Goal: Task Accomplishment & Management: Complete application form

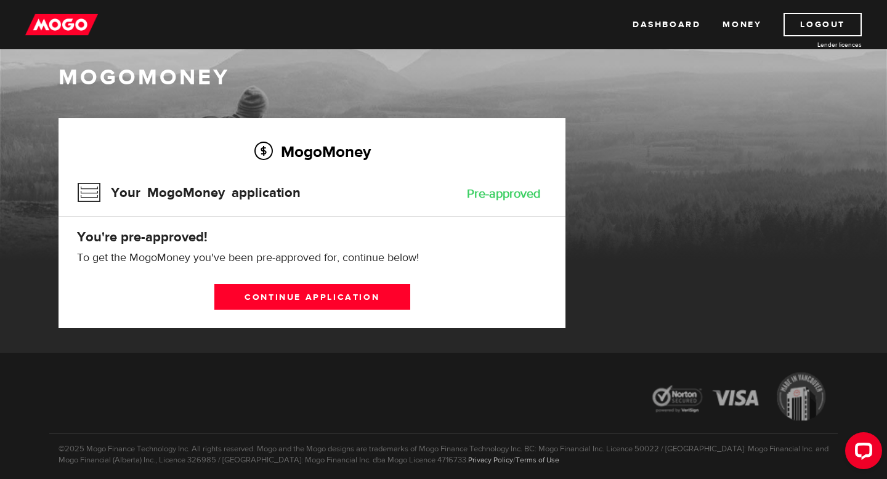
scroll to position [20, 0]
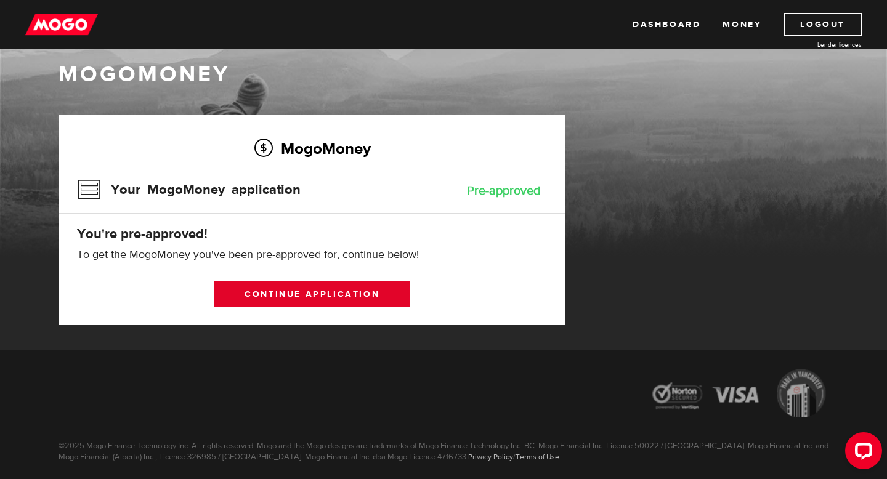
click at [299, 300] on link "Continue application" at bounding box center [312, 294] width 196 height 26
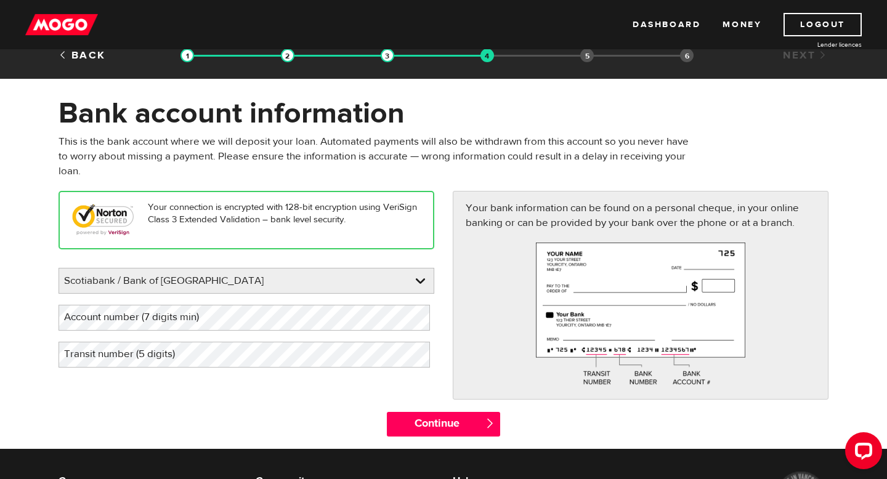
scroll to position [18, 0]
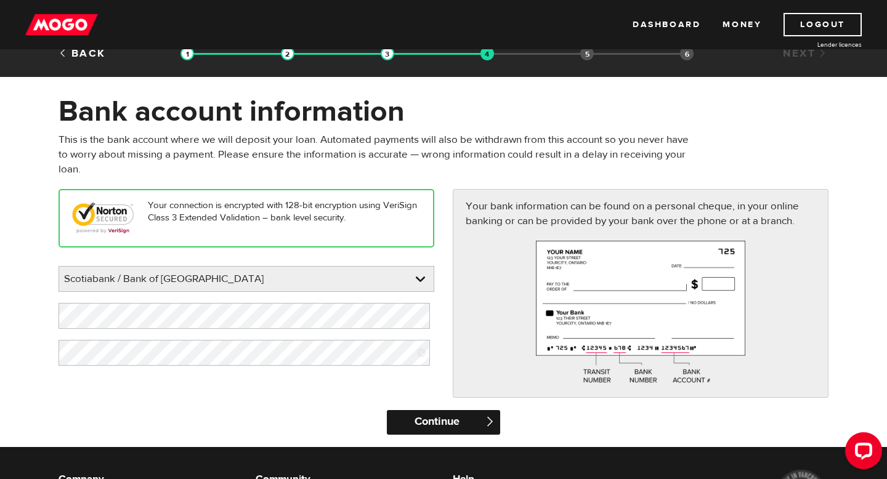
click at [452, 428] on input "Continue" at bounding box center [443, 422] width 113 height 25
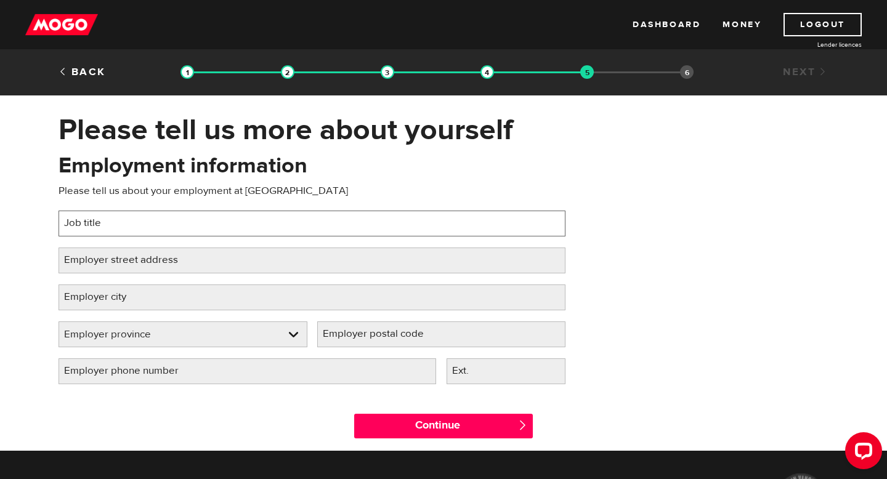
click at [315, 227] on input "Job title" at bounding box center [312, 224] width 507 height 26
type input "Sr. Regional Marketing Manager"
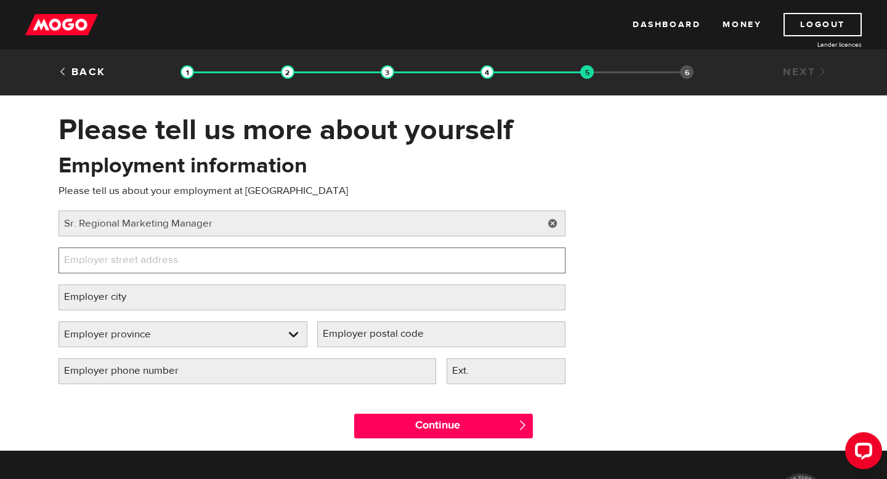
click at [311, 269] on input "Employer street address" at bounding box center [312, 261] width 507 height 26
type input "401 Bay Street, 11th Floor"
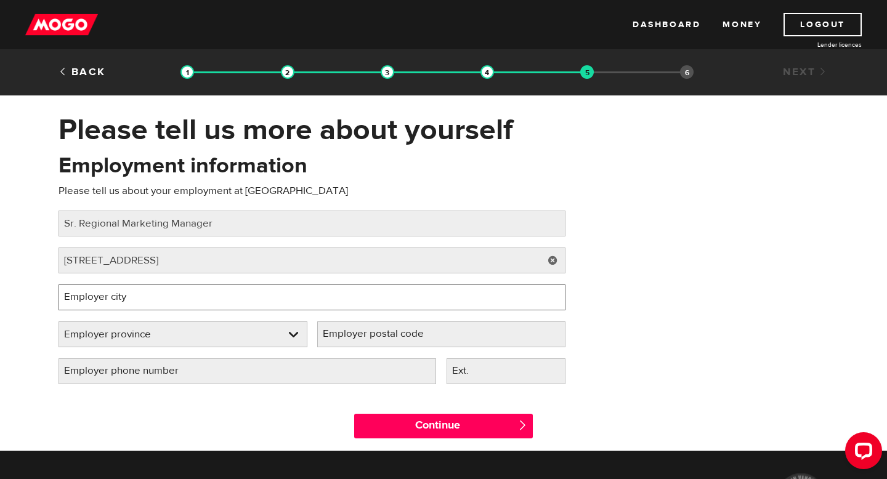
click at [294, 307] on input "Employer city" at bounding box center [312, 298] width 507 height 26
type input "Toronto"
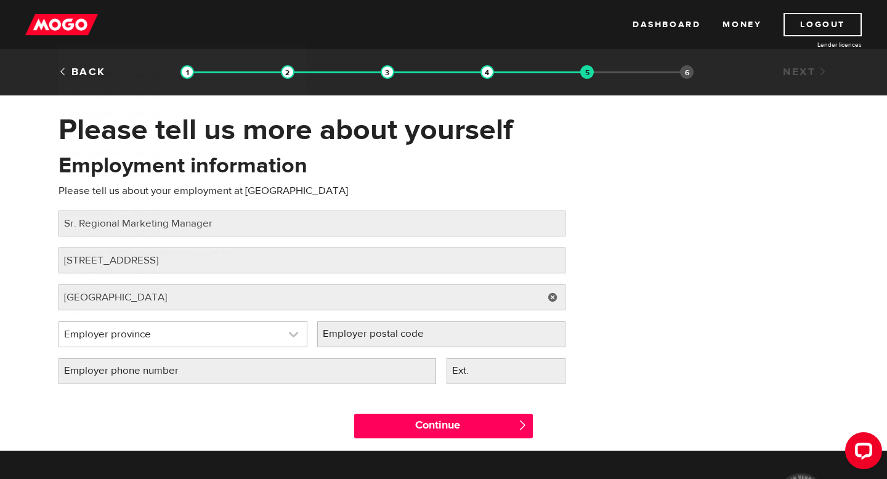
click at [290, 346] on link at bounding box center [183, 334] width 248 height 25
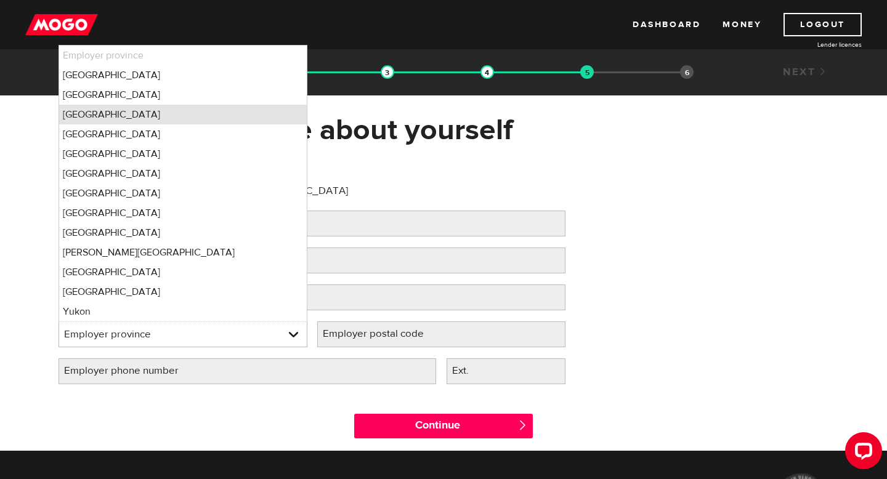
click at [180, 120] on li "Ontario" at bounding box center [183, 115] width 248 height 20
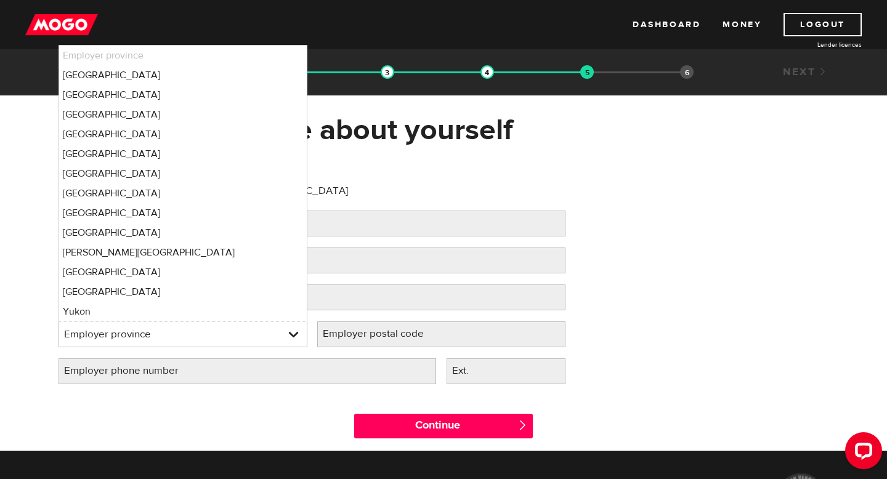
select select "ON"
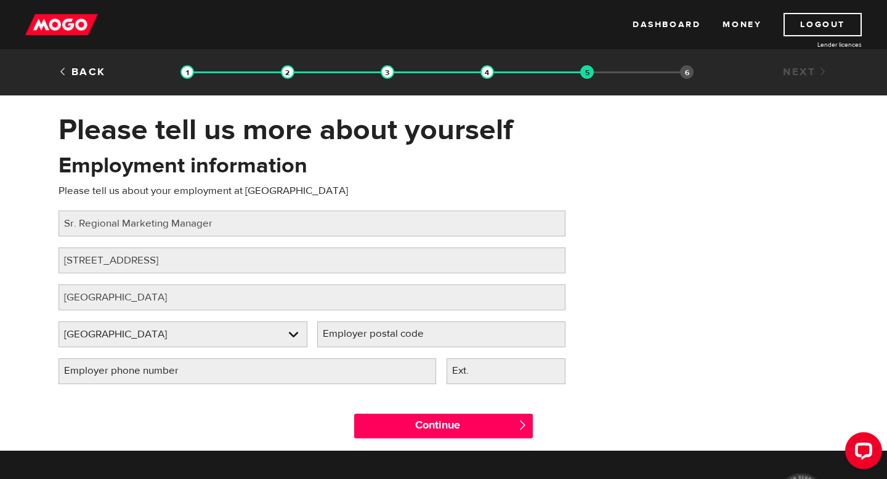
click at [423, 344] on label "Employer postal code" at bounding box center [383, 334] width 132 height 25
click at [423, 344] on input "Employer postal code" at bounding box center [441, 335] width 249 height 26
type input "M5H 2Y4"
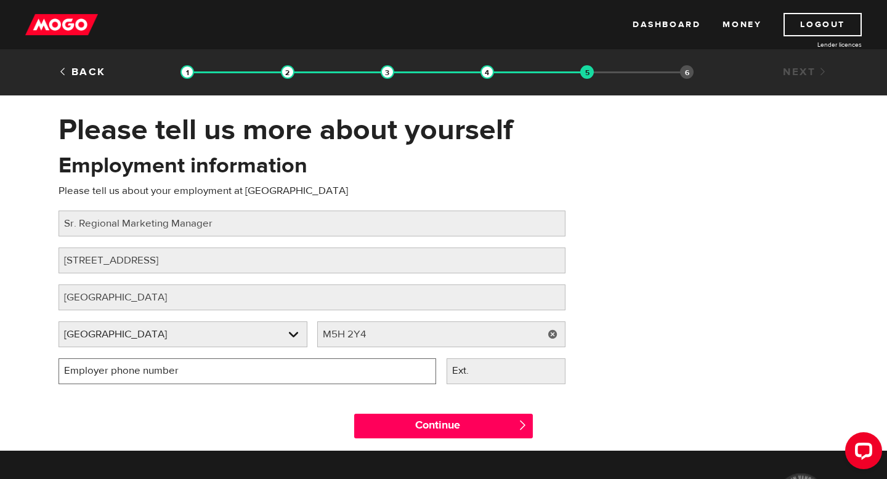
click at [415, 384] on input "Employer phone number" at bounding box center [248, 372] width 378 height 26
click at [230, 383] on input "Employer phone number" at bounding box center [248, 372] width 378 height 26
type input "(416) 968-0153"
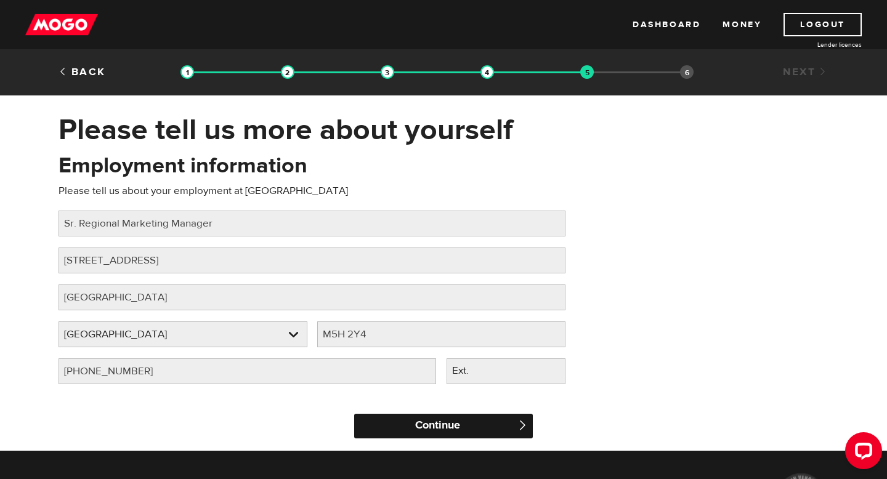
click at [442, 439] on input "Continue" at bounding box center [443, 426] width 179 height 25
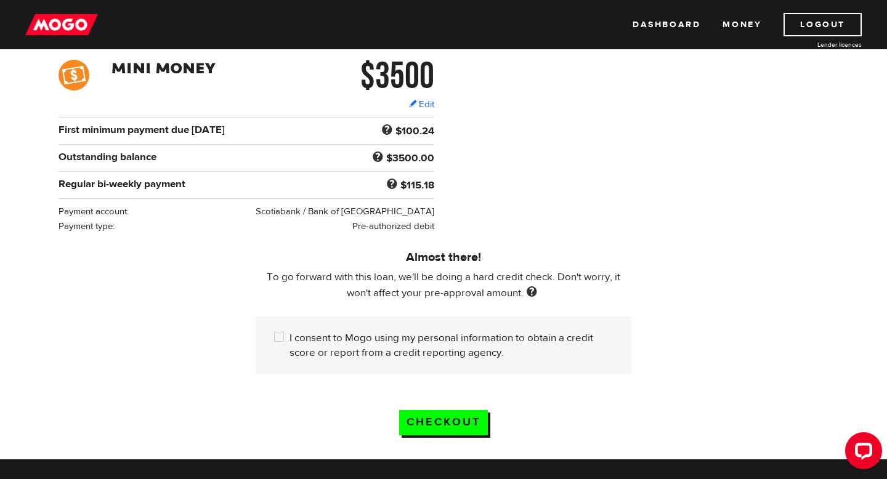
scroll to position [205, 0]
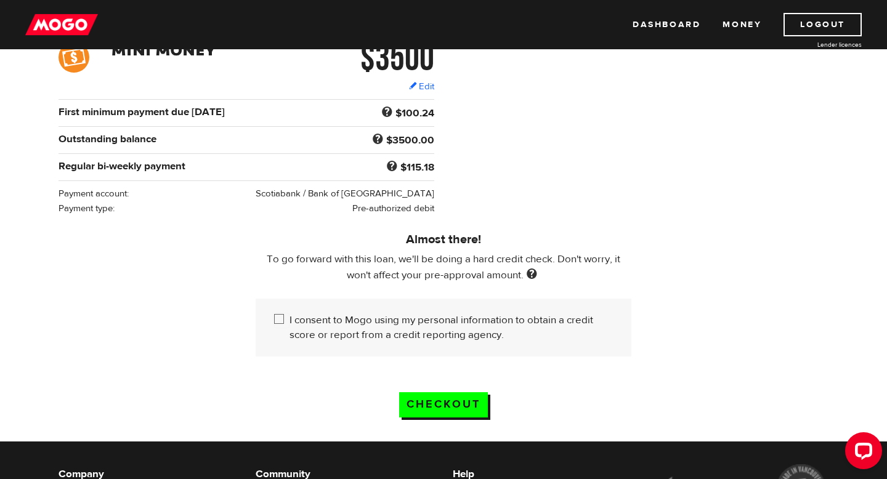
click at [282, 326] on input "I consent to Mogo using my personal information to obtain a credit score or rep…" at bounding box center [281, 320] width 15 height 15
checkbox input "true"
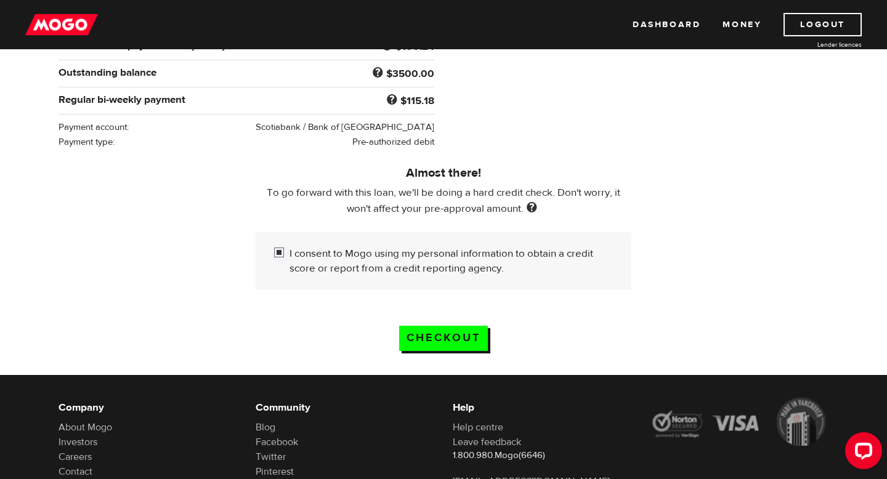
scroll to position [280, 0]
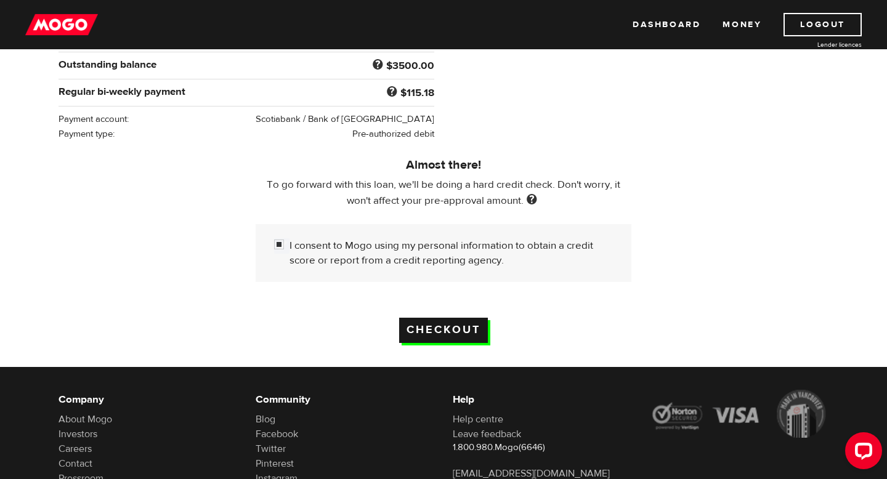
click at [434, 341] on input "Checkout" at bounding box center [443, 330] width 89 height 25
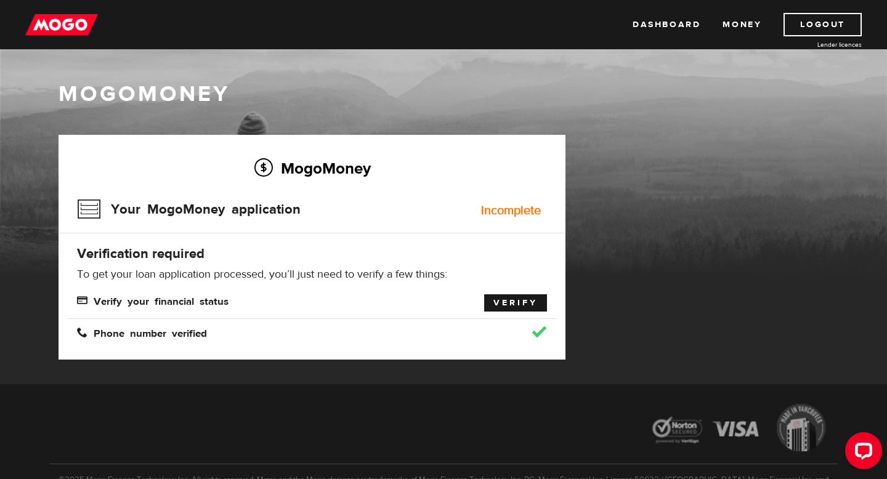
click at [505, 310] on link "Verify" at bounding box center [515, 302] width 63 height 17
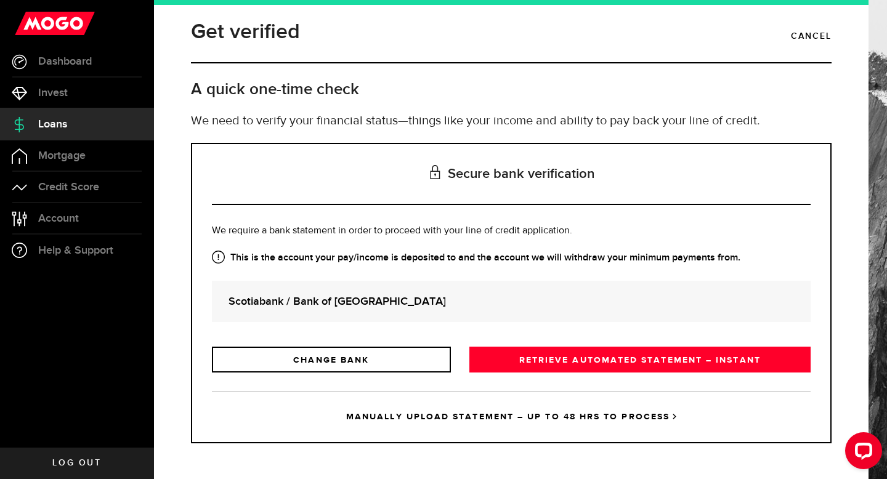
scroll to position [77, 0]
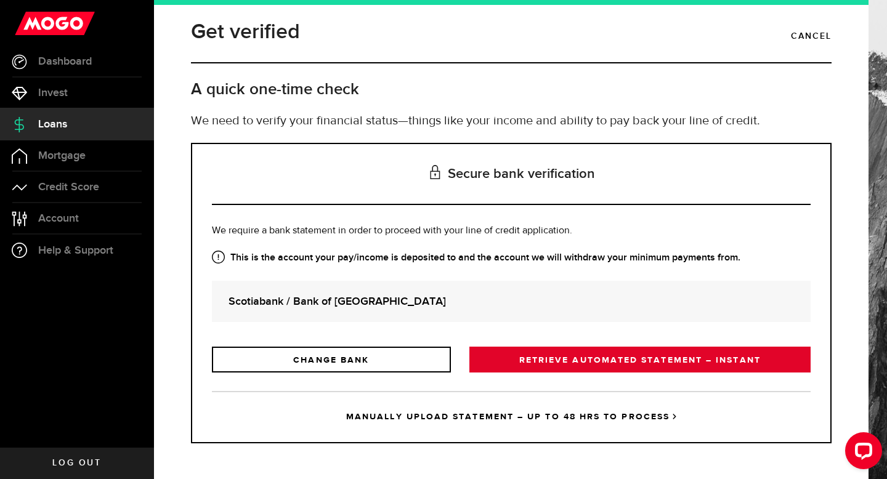
click at [606, 357] on link "RETRIEVE AUTOMATED STATEMENT – INSTANT" at bounding box center [639, 360] width 341 height 26
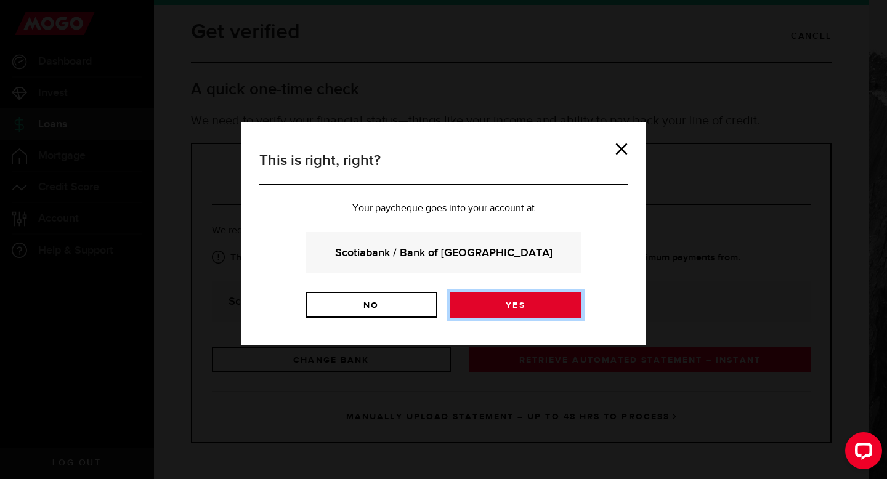
click at [500, 316] on link "Yes" at bounding box center [516, 305] width 132 height 26
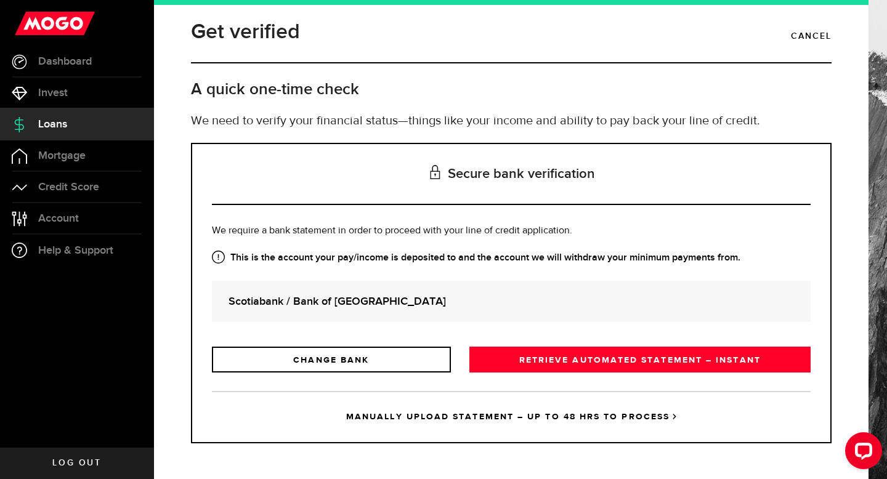
scroll to position [77, 0]
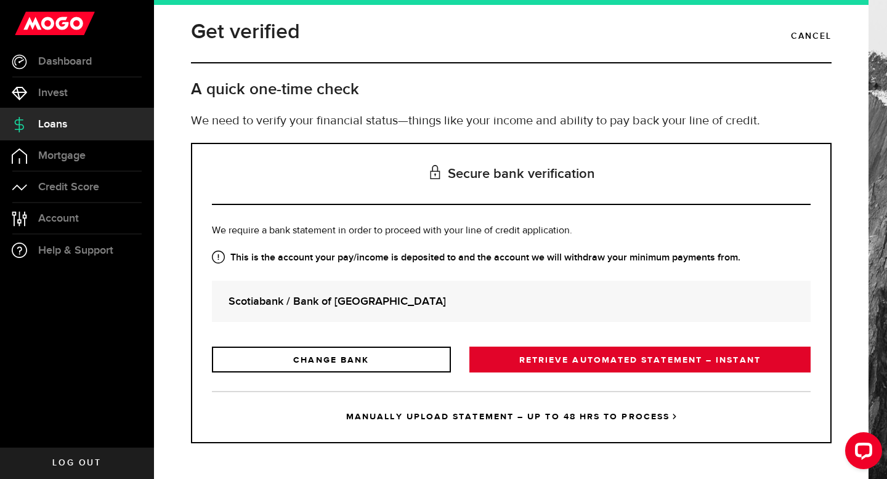
click at [634, 360] on link "RETRIEVE AUTOMATED STATEMENT – INSTANT" at bounding box center [639, 360] width 341 height 26
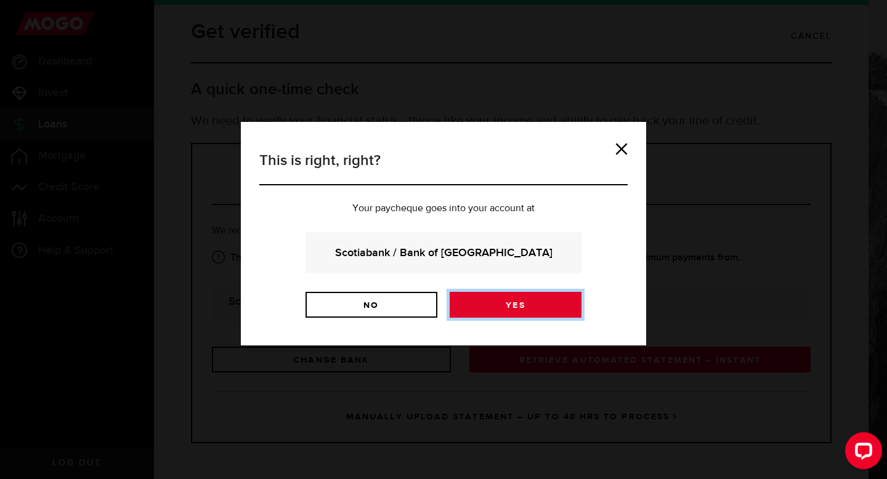
click at [524, 315] on link "Yes" at bounding box center [516, 305] width 132 height 26
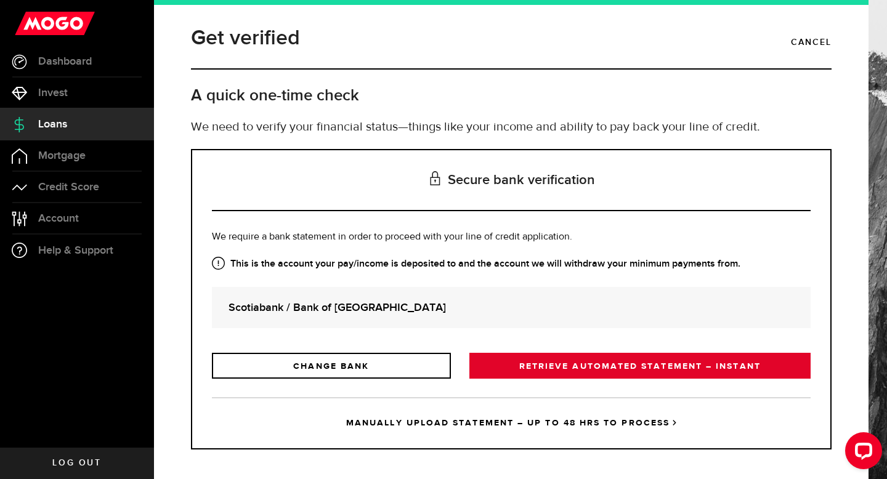
click at [583, 379] on link "RETRIEVE AUTOMATED STATEMENT – INSTANT" at bounding box center [639, 366] width 341 height 26
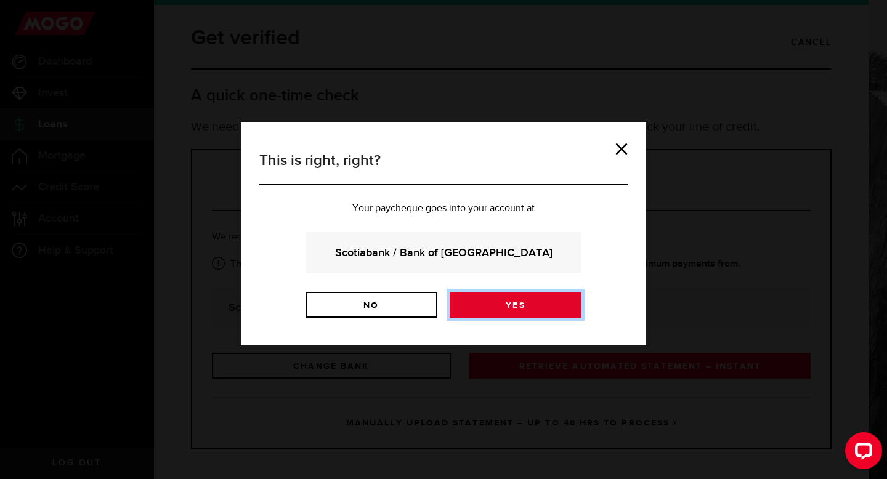
click at [517, 313] on link "Yes" at bounding box center [516, 305] width 132 height 26
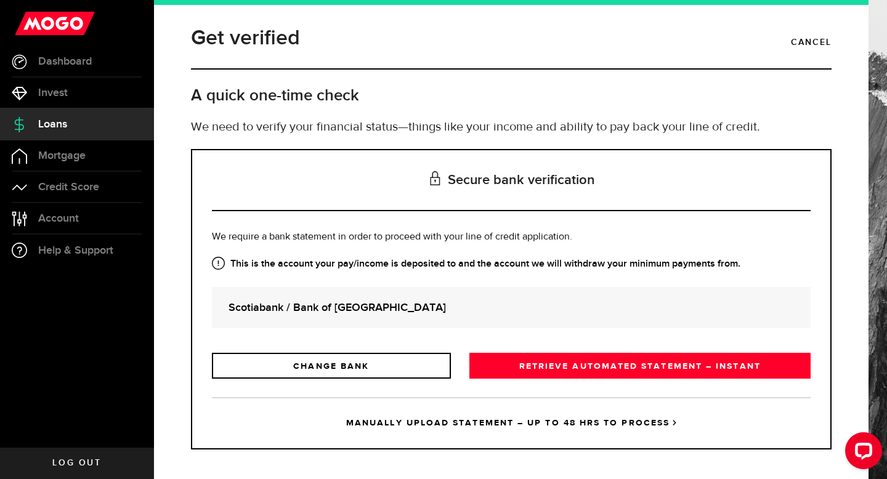
click at [585, 379] on link "RETRIEVE AUTOMATED STATEMENT – INSTANT" at bounding box center [639, 366] width 341 height 26
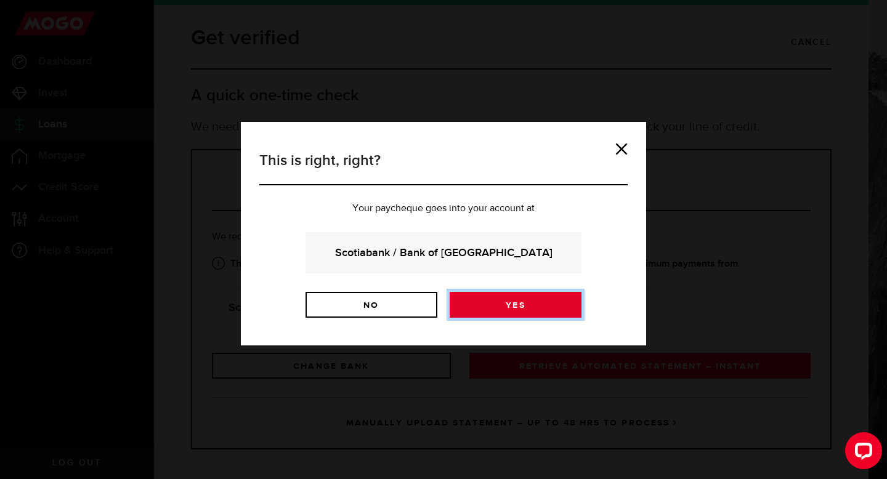
click at [546, 317] on link "Yes" at bounding box center [516, 305] width 132 height 26
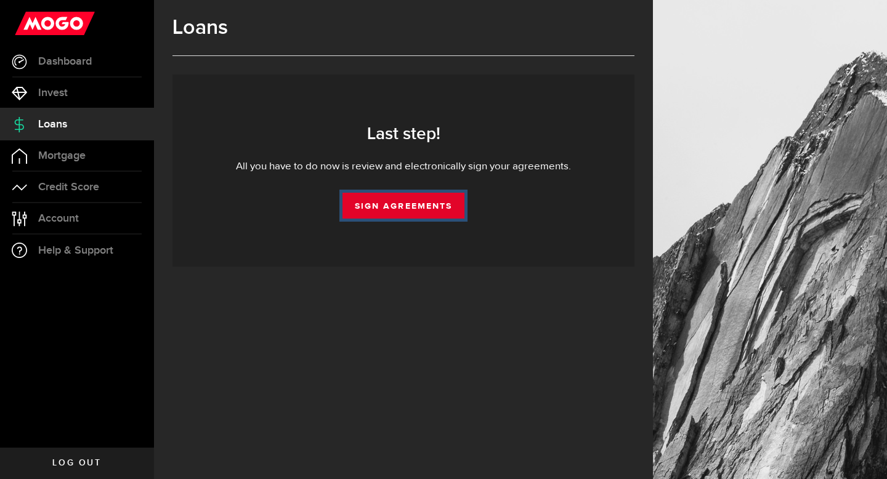
click at [418, 208] on link "Sign Agreements" at bounding box center [404, 206] width 122 height 26
click at [401, 203] on link "Sign Agreements" at bounding box center [404, 206] width 122 height 26
